Goal: Task Accomplishment & Management: Complete application form

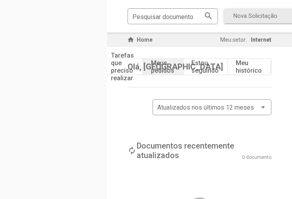
click at [111, 63] on div "Tarefas que preciso realizar" at bounding box center [122, 67] width 23 height 30
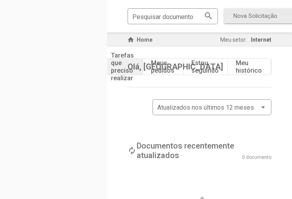
scroll to position [55, 0]
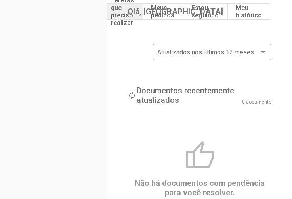
click at [237, 9] on div "Meu histórico" at bounding box center [249, 11] width 26 height 15
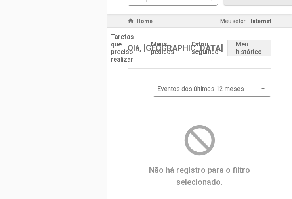
scroll to position [19, 0]
click at [192, 48] on div "Estou seguindo" at bounding box center [205, 47] width 27 height 15
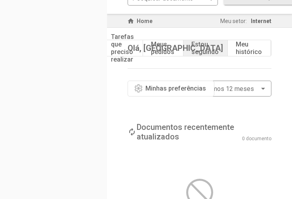
scroll to position [55, 0]
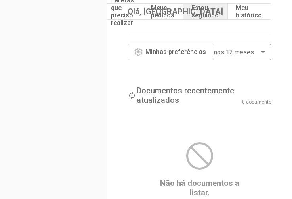
click at [146, 49] on span "Minhas preferências" at bounding box center [176, 52] width 61 height 8
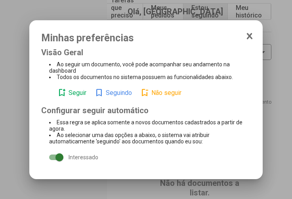
scroll to position [0, 0]
click at [253, 39] on icon at bounding box center [250, 36] width 6 height 8
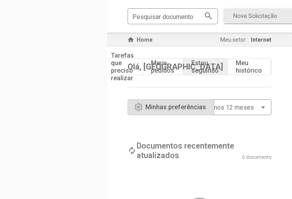
scroll to position [55, 0]
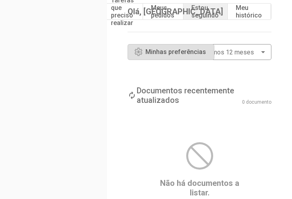
click at [151, 13] on div "Meus pedidos" at bounding box center [162, 11] width 23 height 15
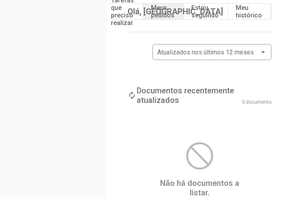
click at [151, 12] on div "Meus pedidos" at bounding box center [162, 11] width 23 height 15
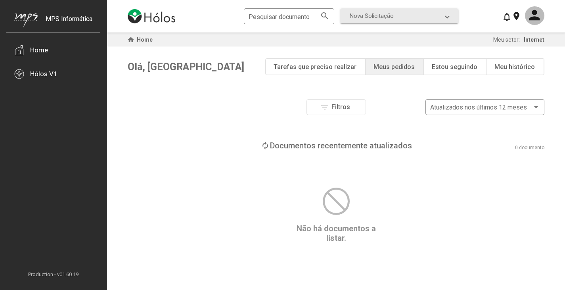
click at [292, 66] on div "Tarefas que preciso realizar" at bounding box center [315, 67] width 83 height 8
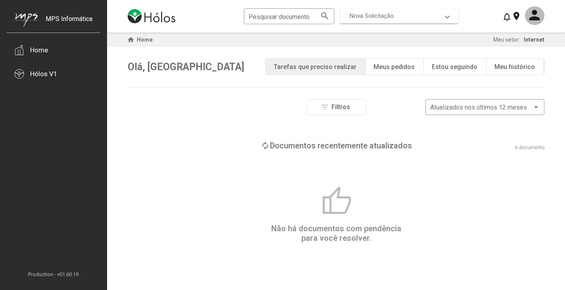
click at [292, 15] on span at bounding box center [447, 15] width 3 height 7
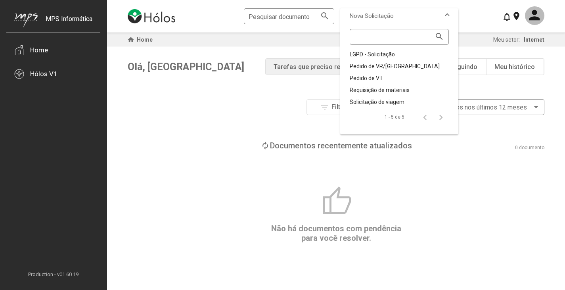
click at [292, 15] on span at bounding box center [447, 15] width 3 height 7
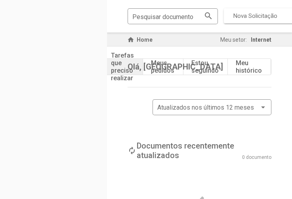
click at [234, 12] on span "Nova Solicitação" at bounding box center [256, 15] width 44 height 7
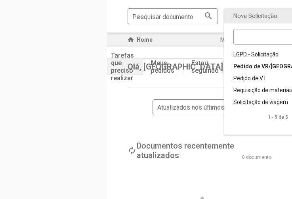
click at [234, 64] on div "Pedido de VR/[GEOGRAPHIC_DATA]" at bounding box center [283, 66] width 99 height 8
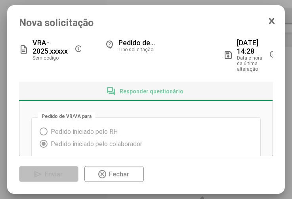
click at [46, 127] on span at bounding box center [44, 131] width 8 height 8
click at [45, 127] on span at bounding box center [44, 131] width 8 height 8
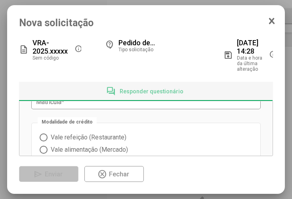
scroll to position [172, 0]
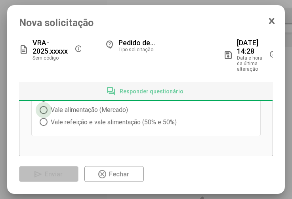
click at [44, 106] on span at bounding box center [44, 110] width 8 height 8
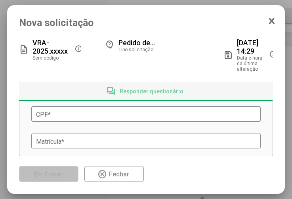
click at [69, 106] on div "CPF *" at bounding box center [146, 112] width 220 height 17
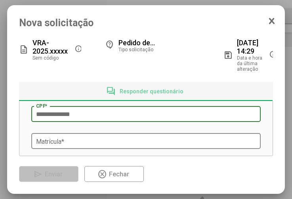
type input "**********"
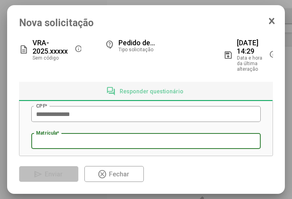
click at [86, 138] on input "Matrícula *" at bounding box center [146, 141] width 220 height 7
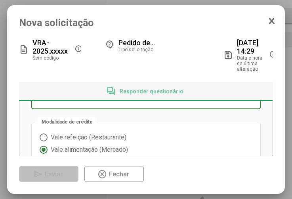
type input "**"
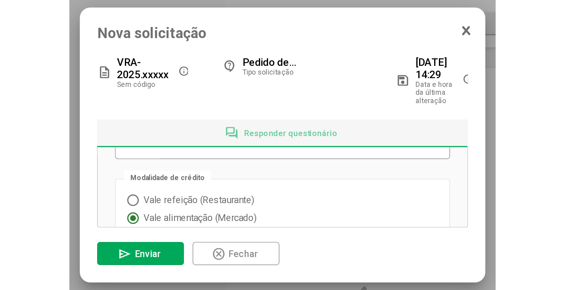
scroll to position [0, 0]
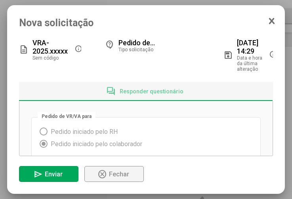
click at [120, 171] on span "Fechar" at bounding box center [119, 174] width 20 height 8
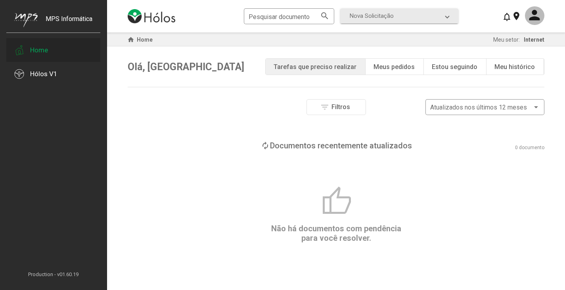
click at [52, 50] on div "Home" at bounding box center [53, 50] width 94 height 24
